Goal: Check status: Check status

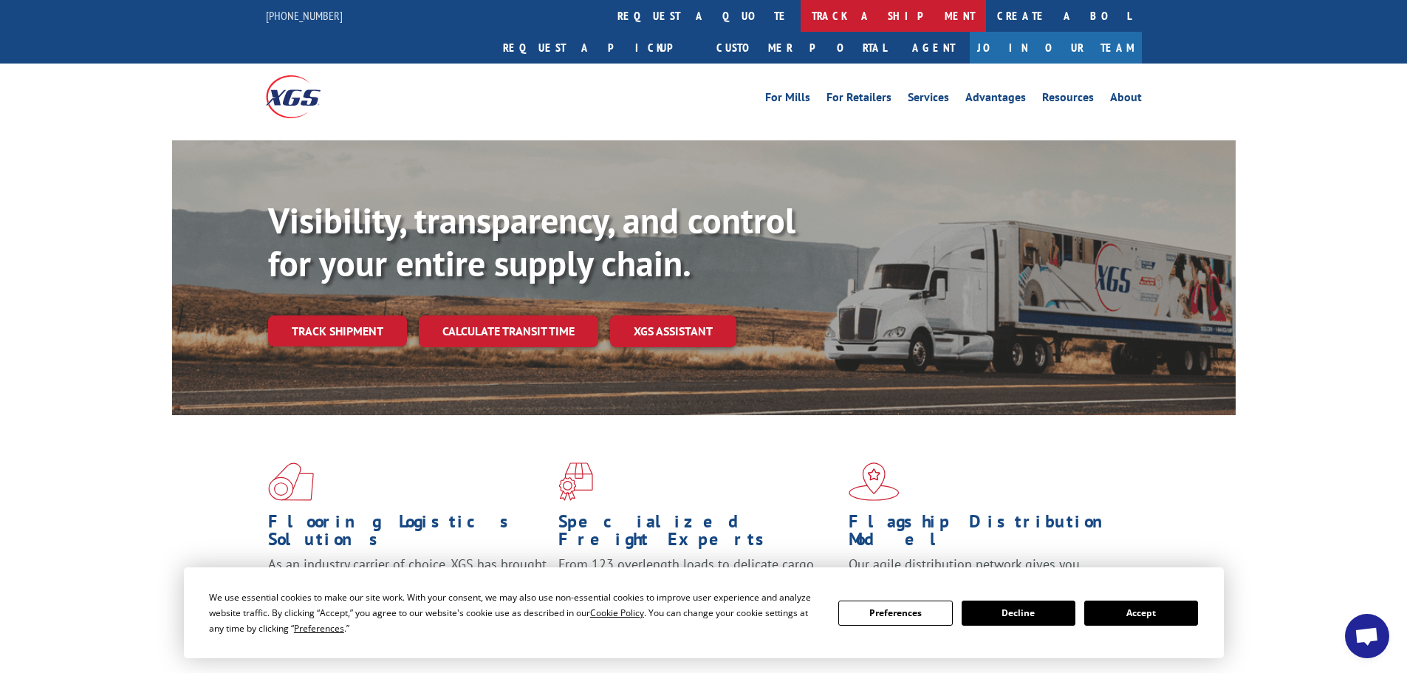
click at [800, 11] on link "track a shipment" at bounding box center [892, 16] width 185 height 32
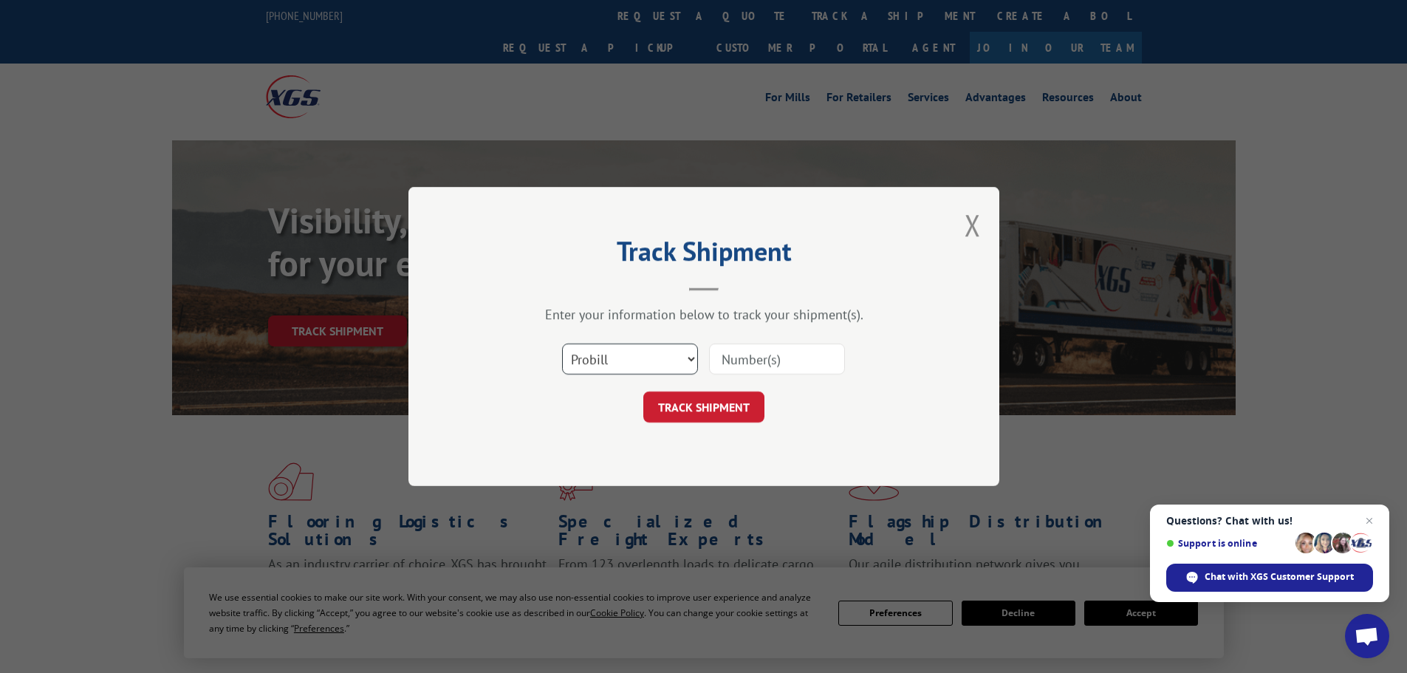
click at [666, 351] on select "Select category... Probill BOL PO" at bounding box center [630, 358] width 136 height 31
select select "bol"
click at [562, 343] on select "Select category... Probill BOL PO" at bounding box center [630, 358] width 136 height 31
click at [727, 362] on input at bounding box center [777, 358] width 136 height 31
paste input "48544450"
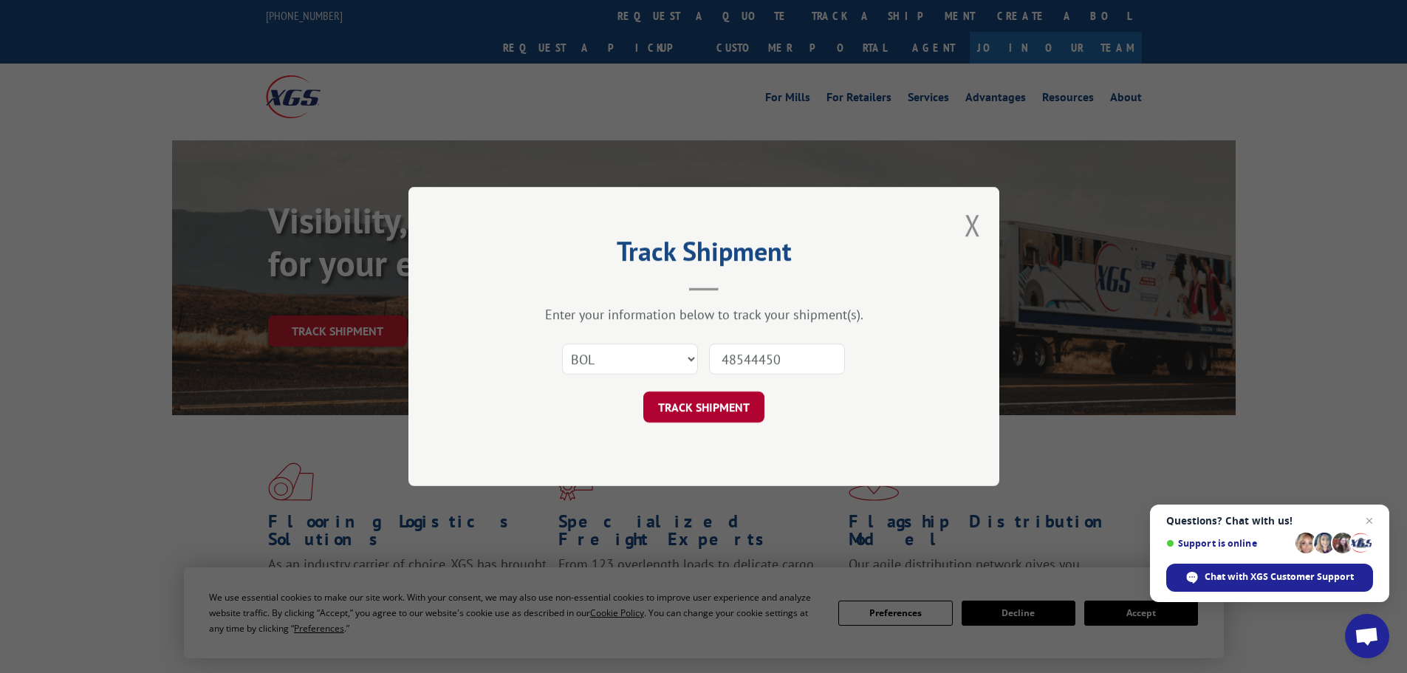
type input "48544450"
click at [707, 399] on button "TRACK SHIPMENT" at bounding box center [703, 406] width 121 height 31
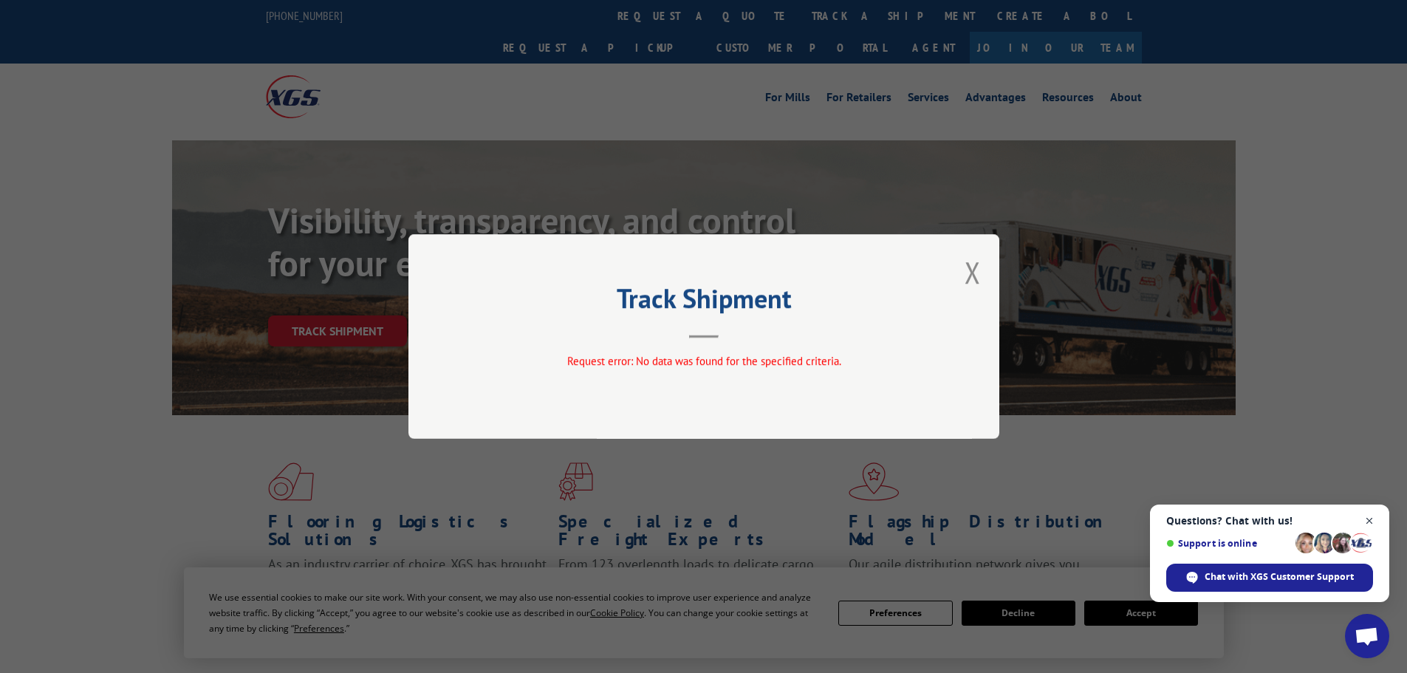
click at [1367, 518] on span "Close chat" at bounding box center [1369, 521] width 18 height 18
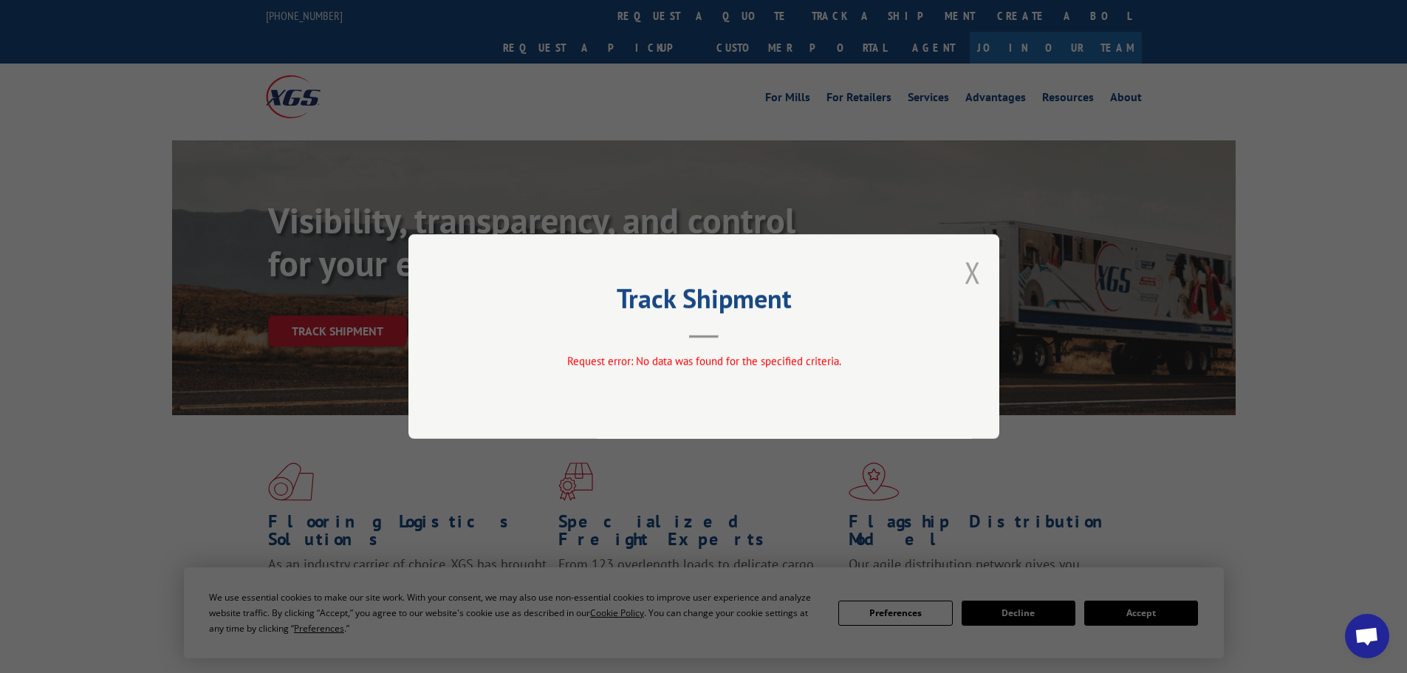
click at [969, 272] on button "Close modal" at bounding box center [972, 272] width 16 height 39
